Goal: Obtain resource: Download file/media

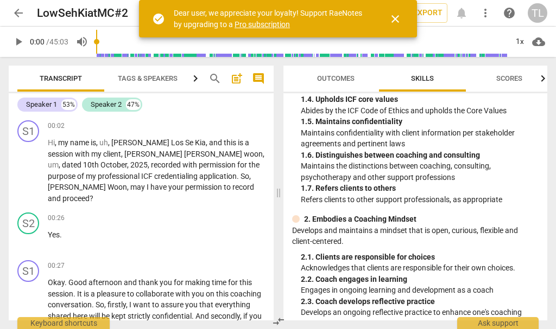
scroll to position [173, 0]
click at [400, 20] on span "close" at bounding box center [395, 18] width 13 height 13
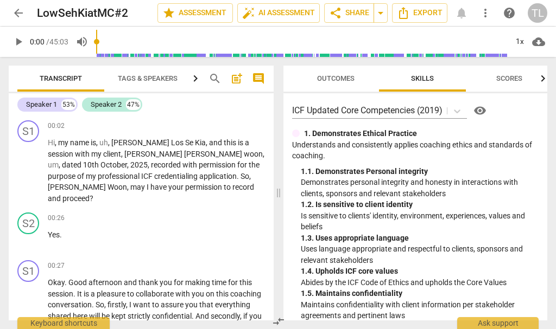
scroll to position [0, 0]
click at [407, 14] on icon "Export" at bounding box center [403, 13] width 13 height 13
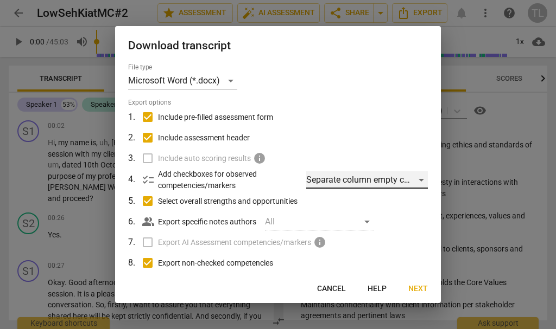
click at [420, 183] on div "Separate column empty checkboxes" at bounding box center [367, 180] width 122 height 17
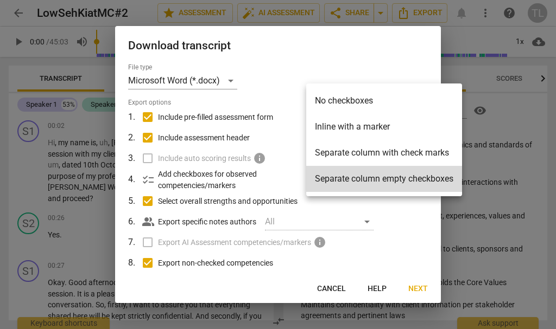
click at [370, 124] on li "Inline with a marker" at bounding box center [384, 127] width 156 height 26
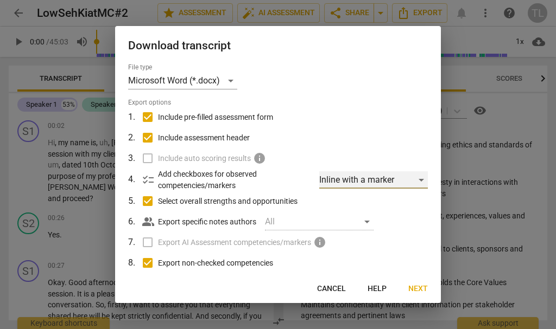
click at [419, 182] on div "Inline with a marker" at bounding box center [373, 180] width 109 height 17
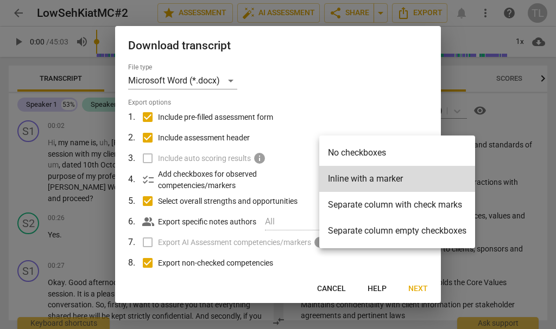
click at [386, 151] on li "No checkboxes" at bounding box center [397, 153] width 156 height 26
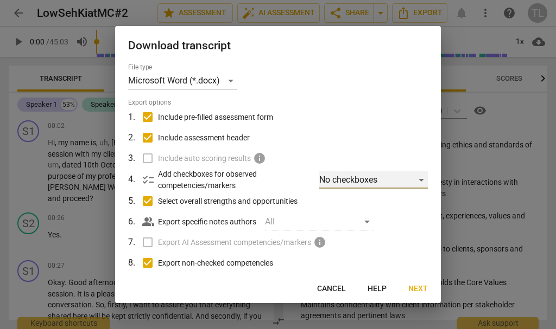
click at [420, 183] on div "No checkboxes" at bounding box center [373, 180] width 109 height 17
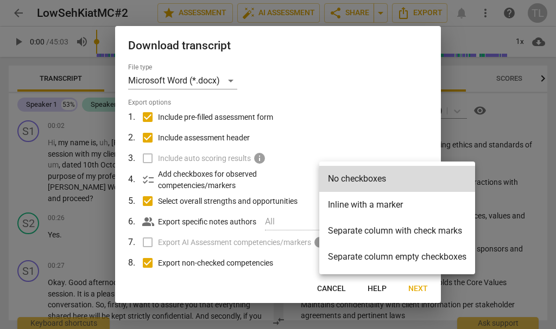
click at [440, 236] on li "Separate column with check marks" at bounding box center [397, 231] width 156 height 26
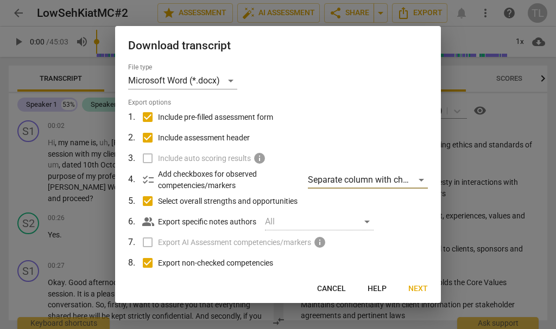
click at [152, 243] on label "Export AI Assessment competencies/markers info" at bounding box center [277, 242] width 284 height 21
click at [422, 293] on span "Next" at bounding box center [418, 289] width 20 height 11
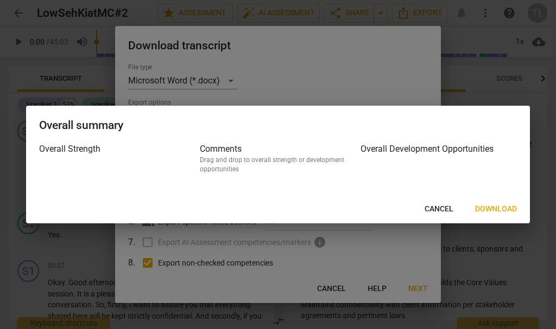
click at [511, 211] on span "Download" at bounding box center [496, 209] width 42 height 11
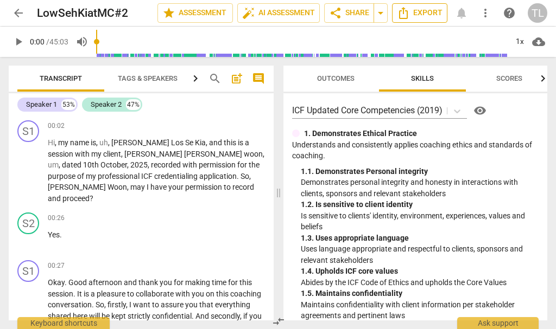
click at [411, 15] on span "Export" at bounding box center [420, 13] width 46 height 13
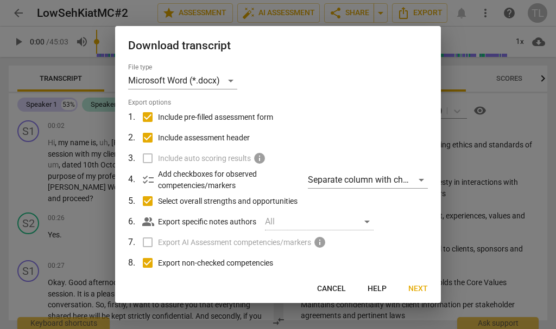
click at [421, 295] on button "Next" at bounding box center [418, 290] width 37 height 20
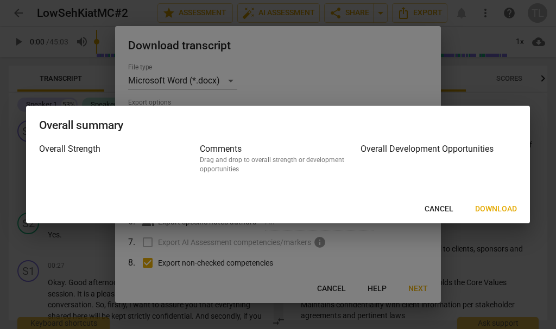
click at [500, 211] on span "Download" at bounding box center [496, 209] width 42 height 11
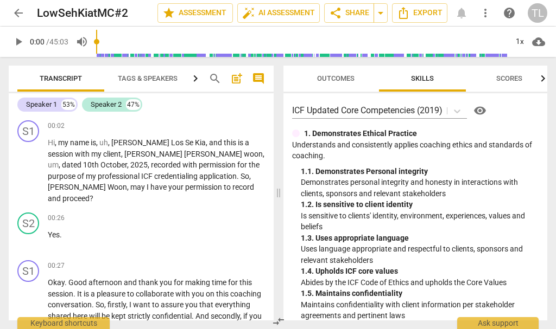
click at [193, 80] on icon "button" at bounding box center [195, 78] width 13 height 13
click at [45, 111] on div "Speaker 1 53%" at bounding box center [47, 105] width 60 height 14
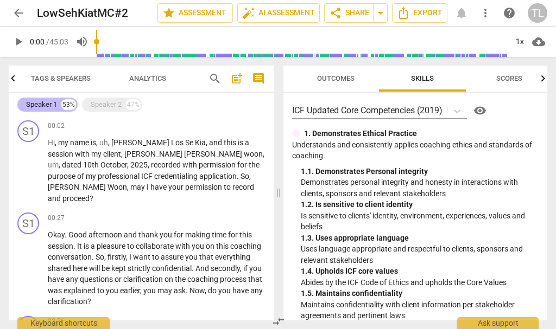
click at [31, 110] on div "Speaker 1 53%" at bounding box center [47, 105] width 60 height 14
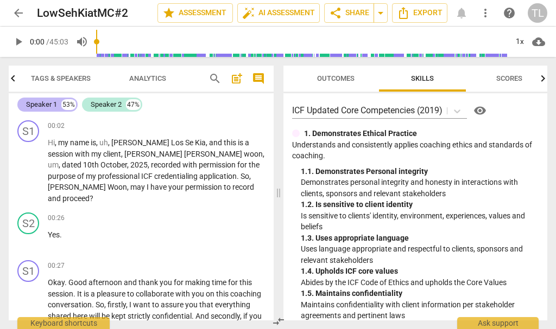
click at [39, 111] on div "Speaker 1 53%" at bounding box center [47, 105] width 60 height 14
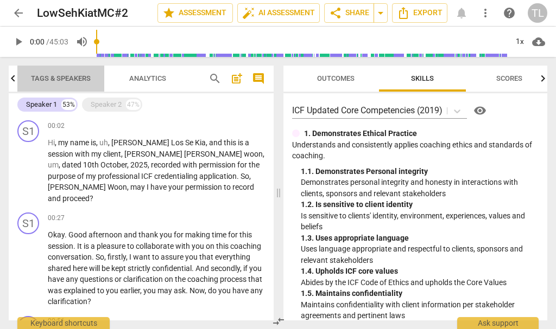
click at [64, 81] on span "Tags & Speakers" at bounding box center [61, 78] width 60 height 8
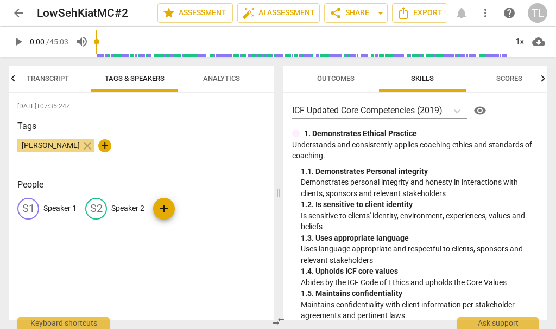
scroll to position [0, 13]
click at [30, 214] on div "S1" at bounding box center [28, 209] width 22 height 22
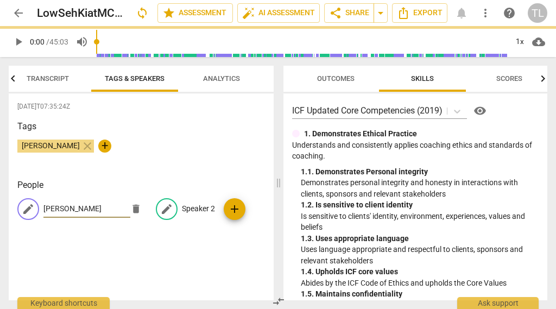
type input "[PERSON_NAME]"
click at [190, 207] on p "Speaker 2" at bounding box center [198, 208] width 33 height 11
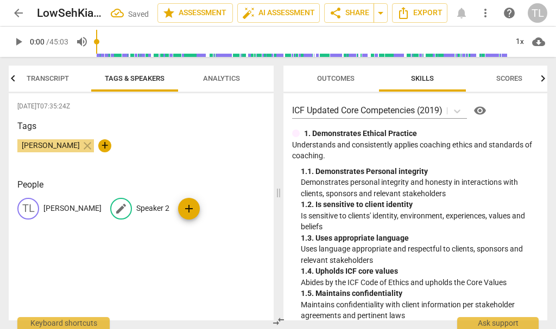
click at [149, 207] on p "Speaker 2" at bounding box center [152, 208] width 33 height 11
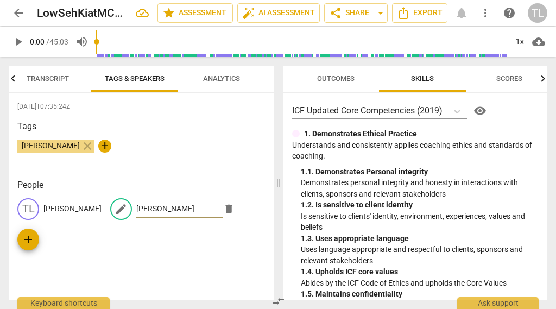
type input "[PERSON_NAME]"
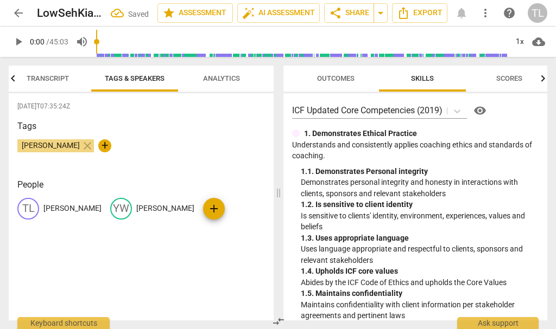
click at [29, 78] on span "Transcript" at bounding box center [48, 78] width 42 height 8
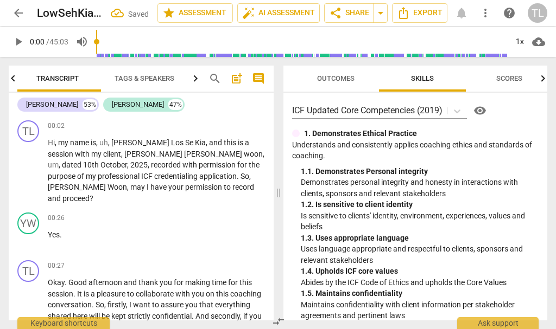
scroll to position [0, 0]
click at [199, 16] on span "star Assessment" at bounding box center [195, 13] width 66 height 13
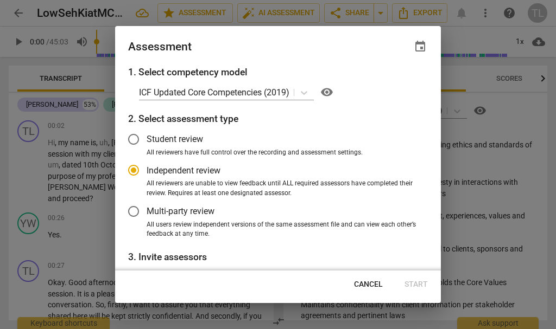
click at [371, 283] on span "Cancel" at bounding box center [368, 285] width 29 height 11
radio input "false"
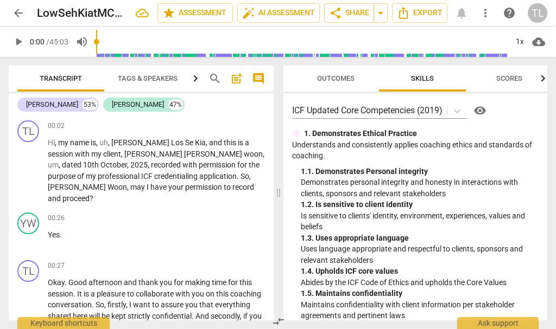
click at [337, 80] on span "Outcomes" at bounding box center [335, 78] width 37 height 8
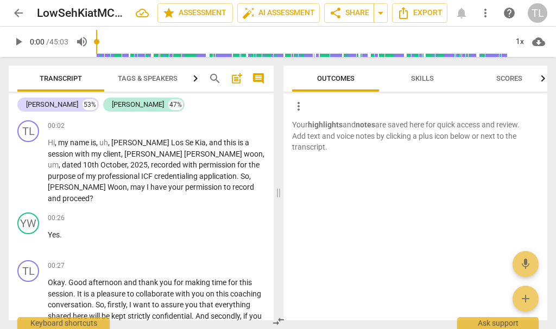
click at [302, 106] on span "more_vert" at bounding box center [298, 106] width 13 height 13
click at [341, 77] on div at bounding box center [278, 164] width 556 height 329
click at [409, 15] on icon "Export" at bounding box center [403, 13] width 13 height 13
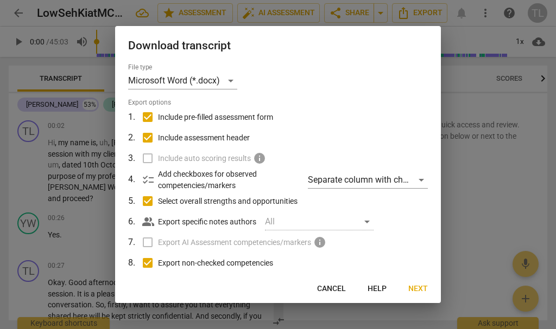
click at [379, 290] on span "Help" at bounding box center [376, 289] width 19 height 11
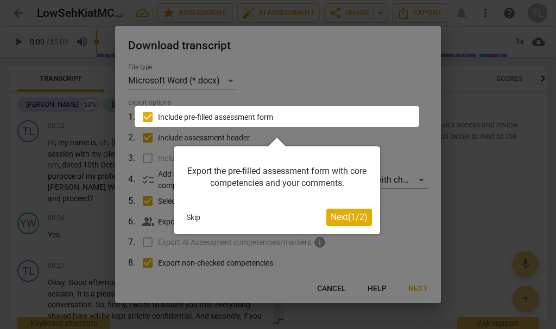
click at [358, 220] on span "Next ( 1 / 2 )" at bounding box center [349, 217] width 37 height 10
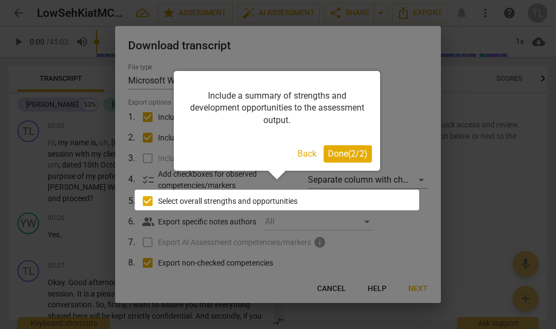
click at [351, 157] on span "Done ( 2 / 2 )" at bounding box center [348, 154] width 40 height 10
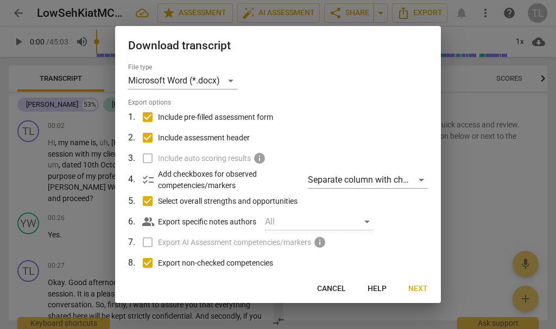
click at [424, 294] on span "Next" at bounding box center [418, 289] width 20 height 11
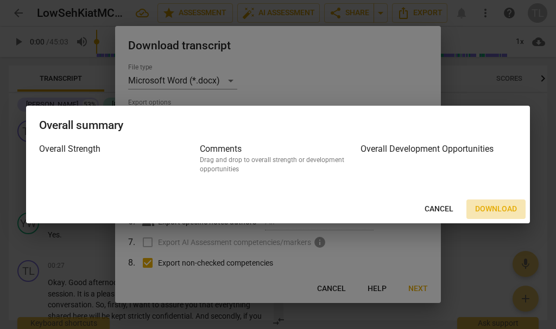
click at [509, 209] on span "Download" at bounding box center [496, 209] width 42 height 11
